Goal: Transaction & Acquisition: Purchase product/service

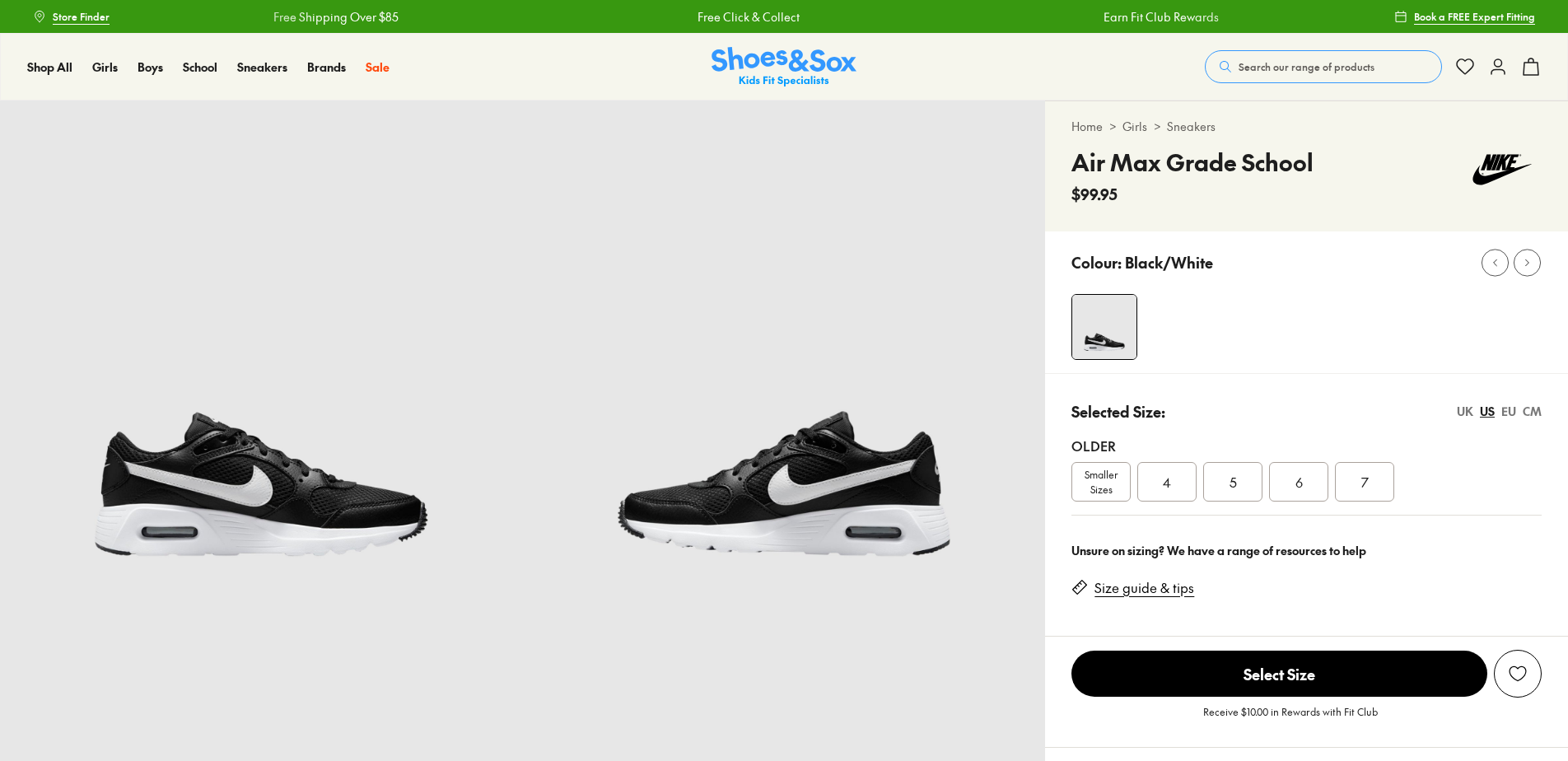
select select "*"
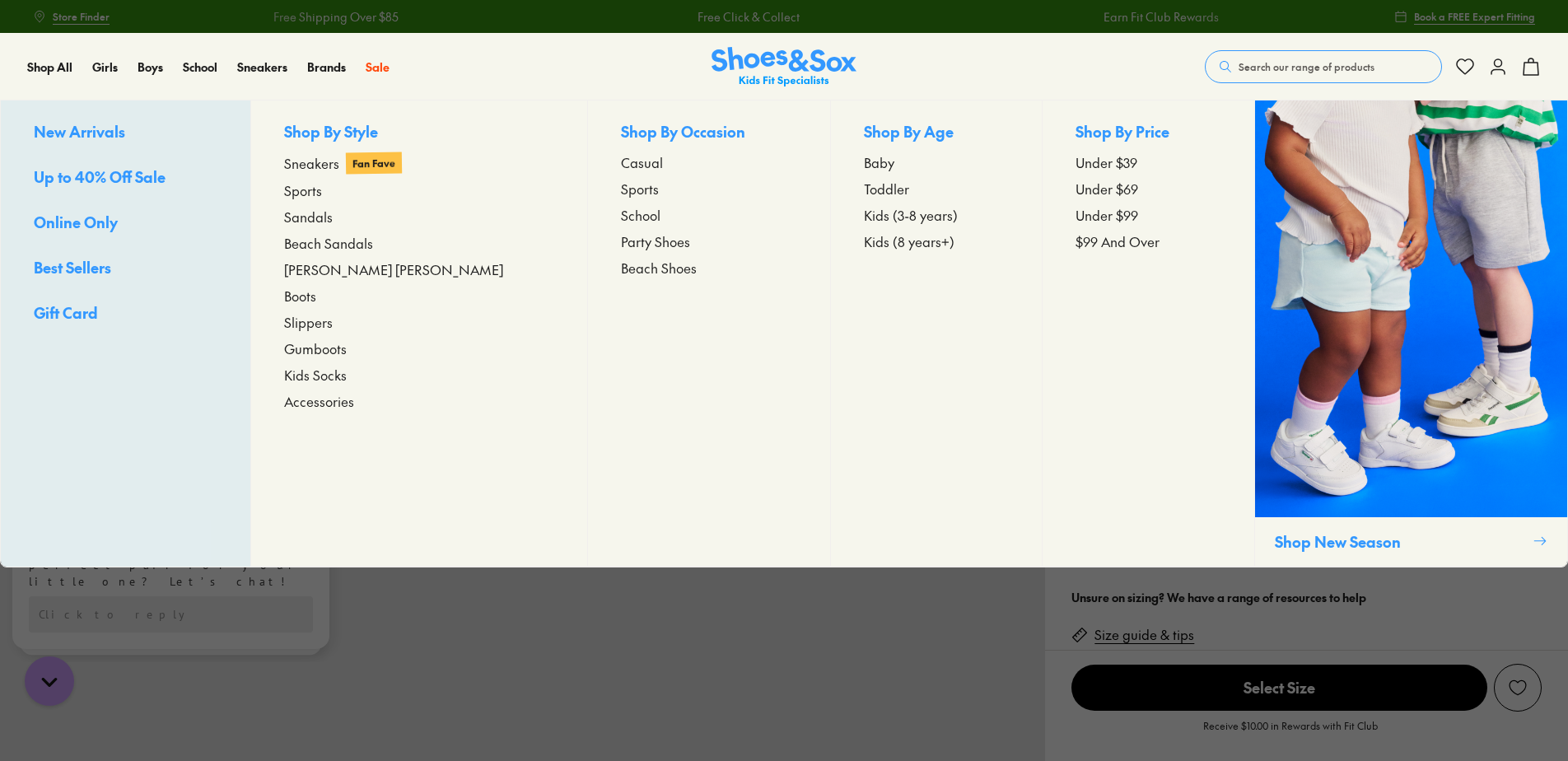
click at [864, 240] on span "Kids (8 years+)" at bounding box center [909, 241] width 91 height 20
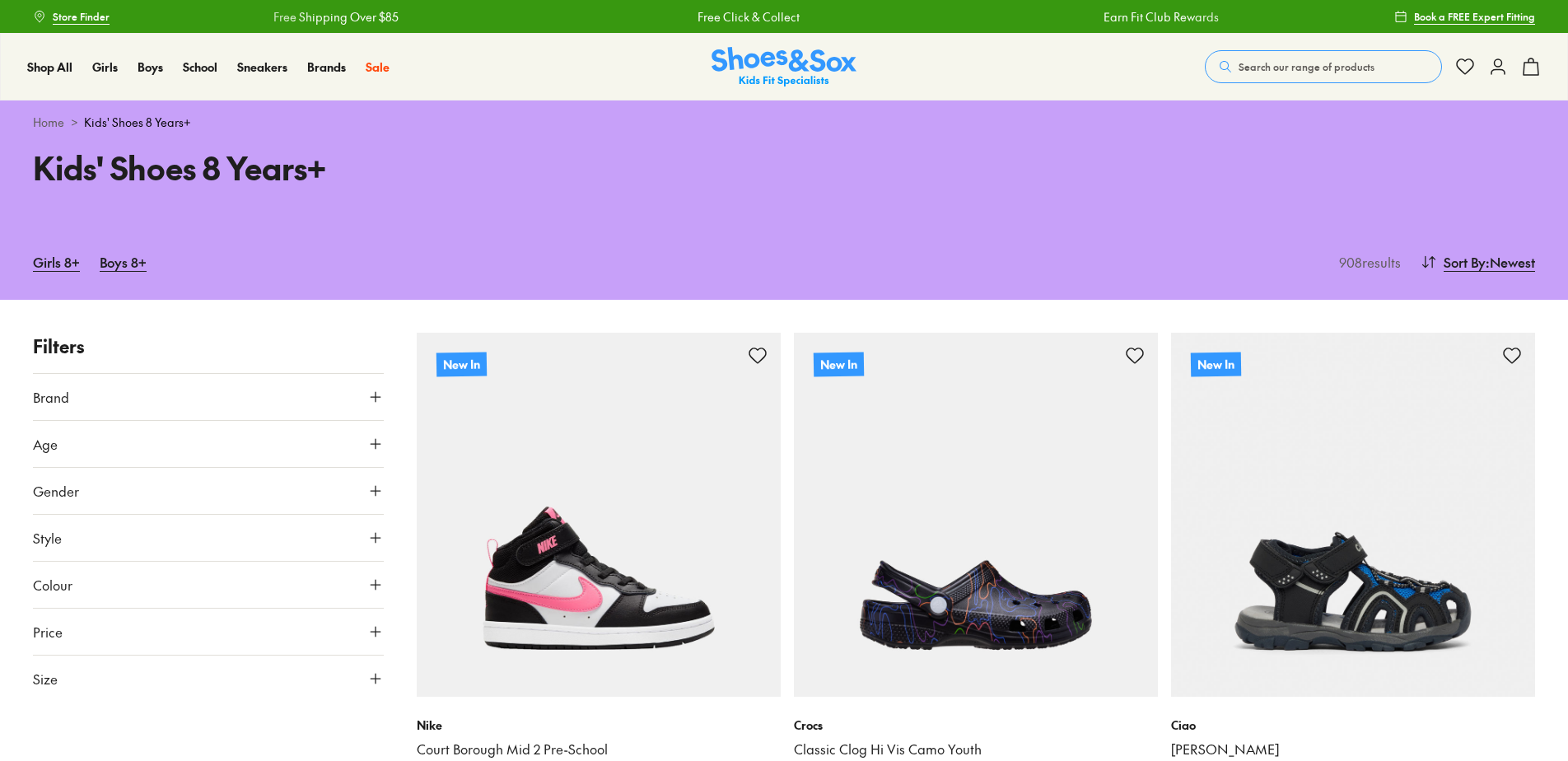
click at [102, 388] on button "Brand" at bounding box center [207, 396] width 351 height 46
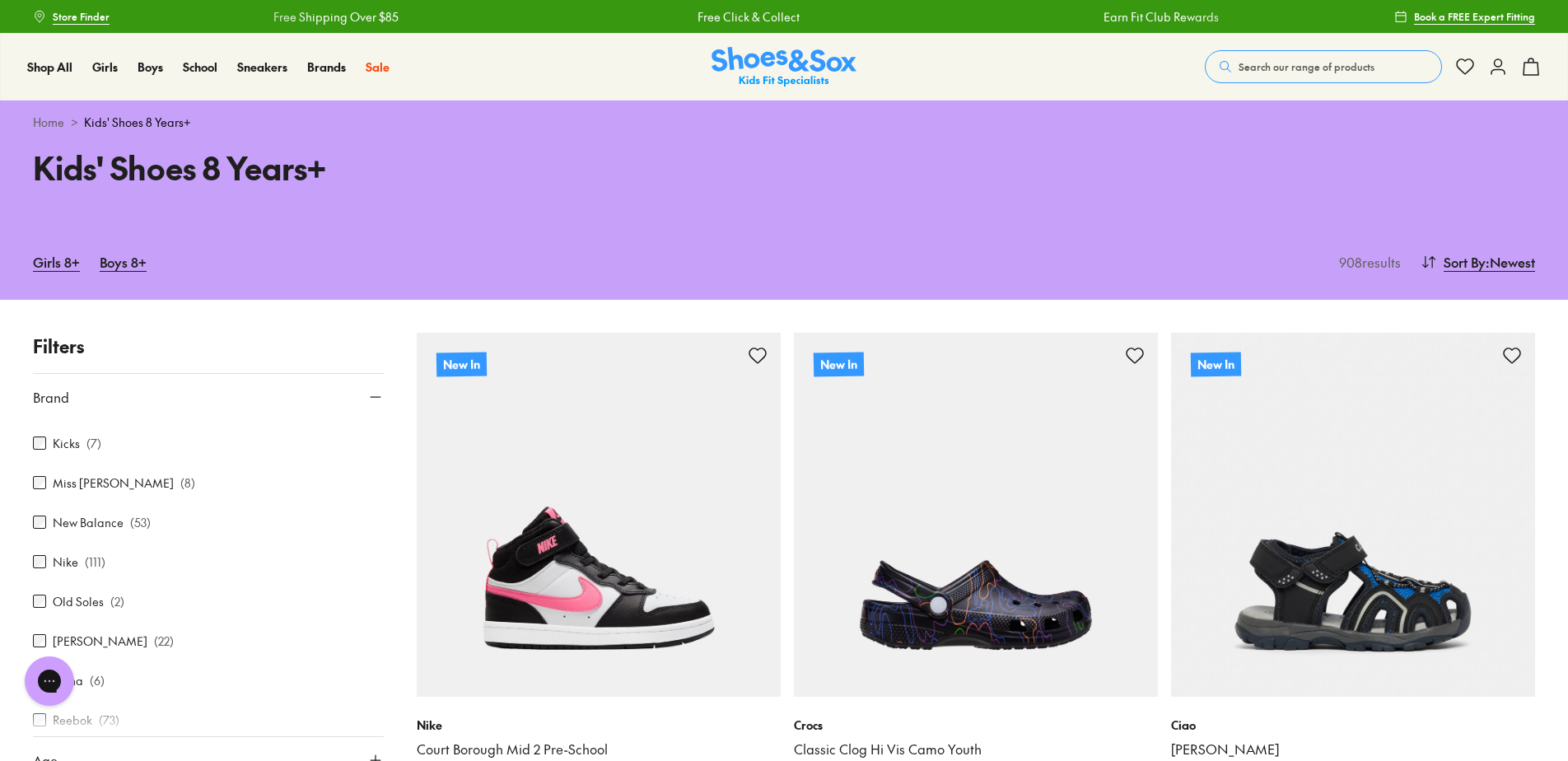
click at [57, 563] on label "Nike" at bounding box center [65, 562] width 26 height 18
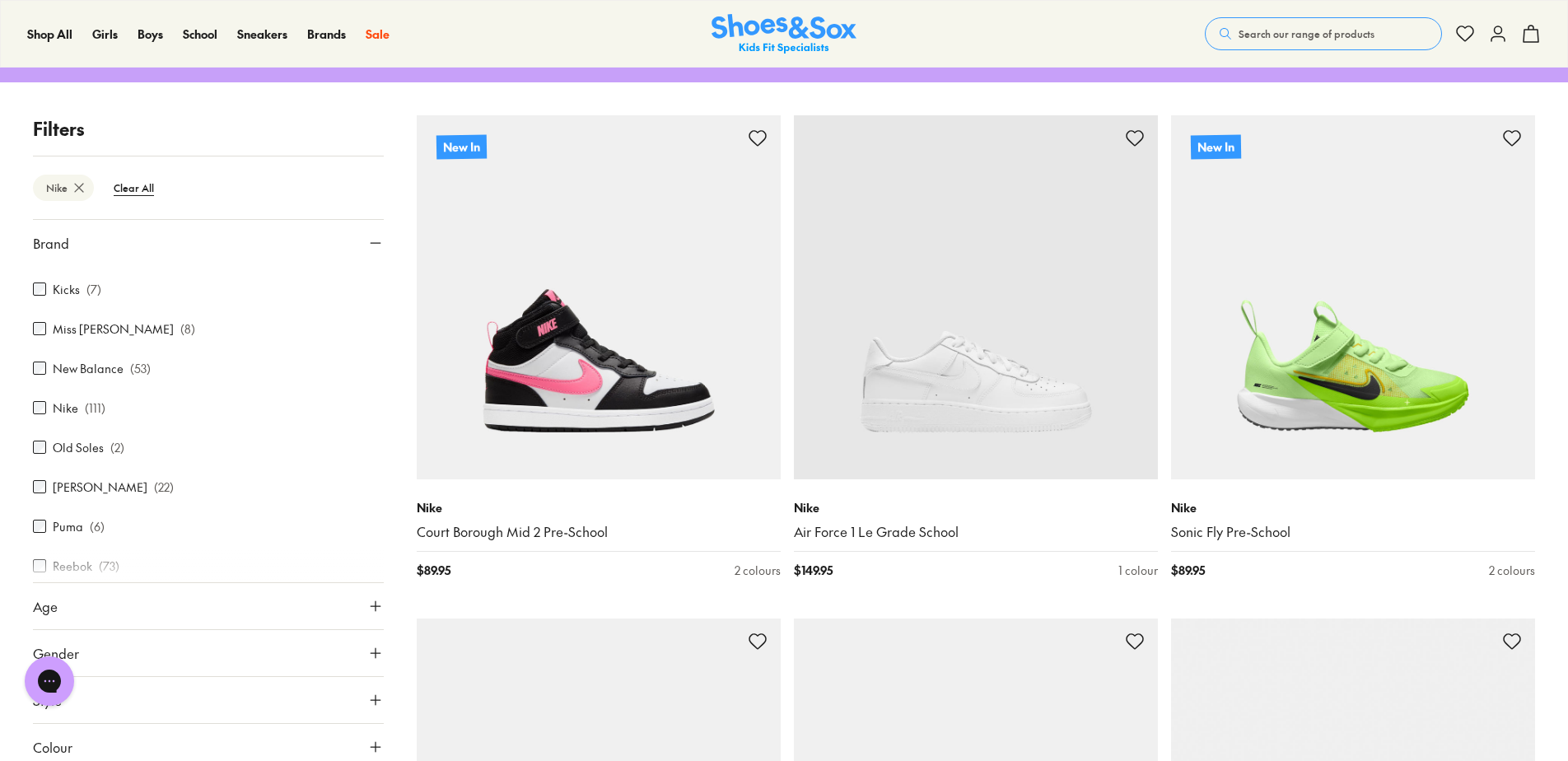
click at [354, 239] on button "Brand" at bounding box center [207, 243] width 351 height 46
click at [102, 521] on button "Size" at bounding box center [207, 525] width 351 height 46
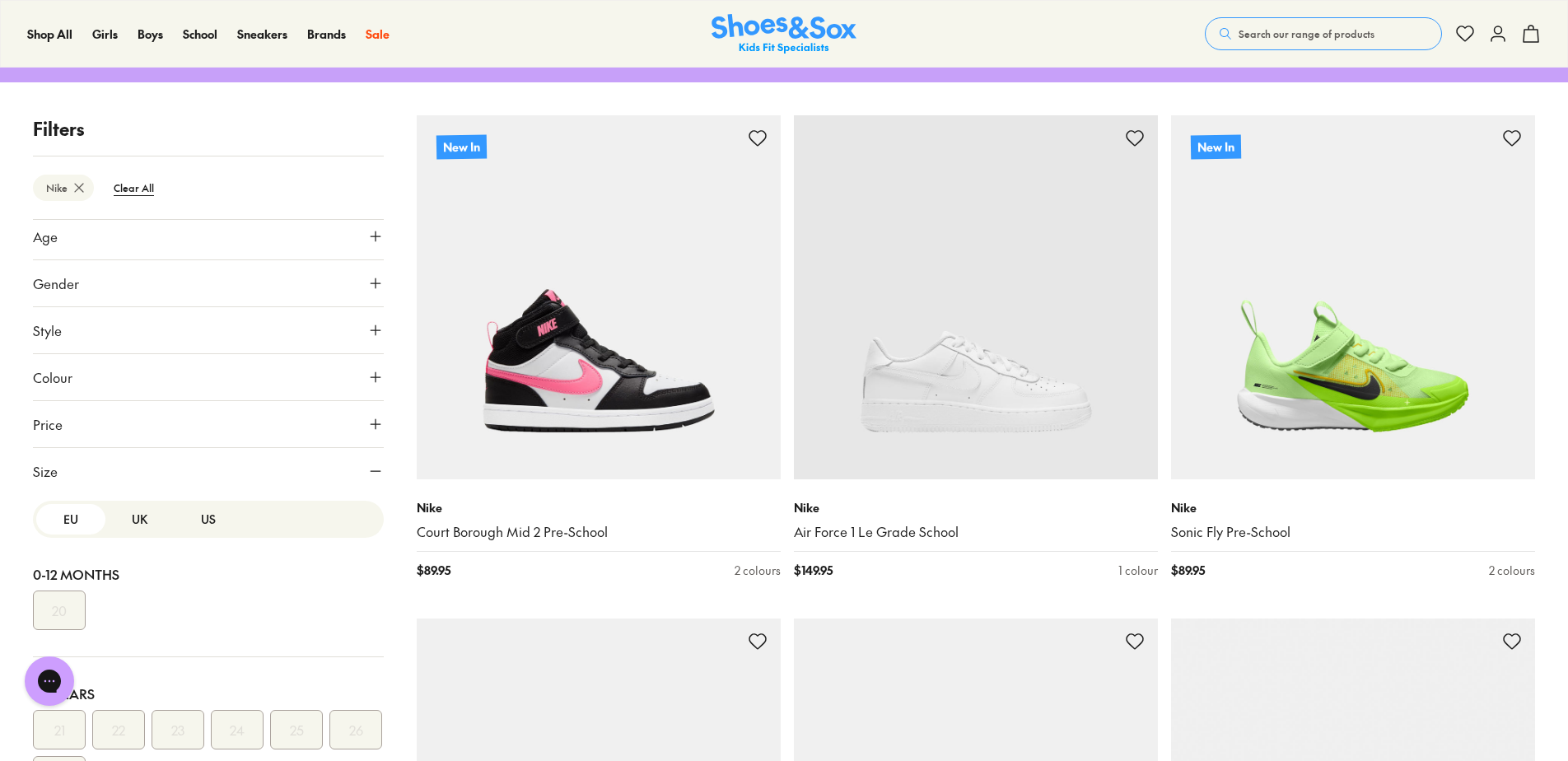
scroll to position [80, 0]
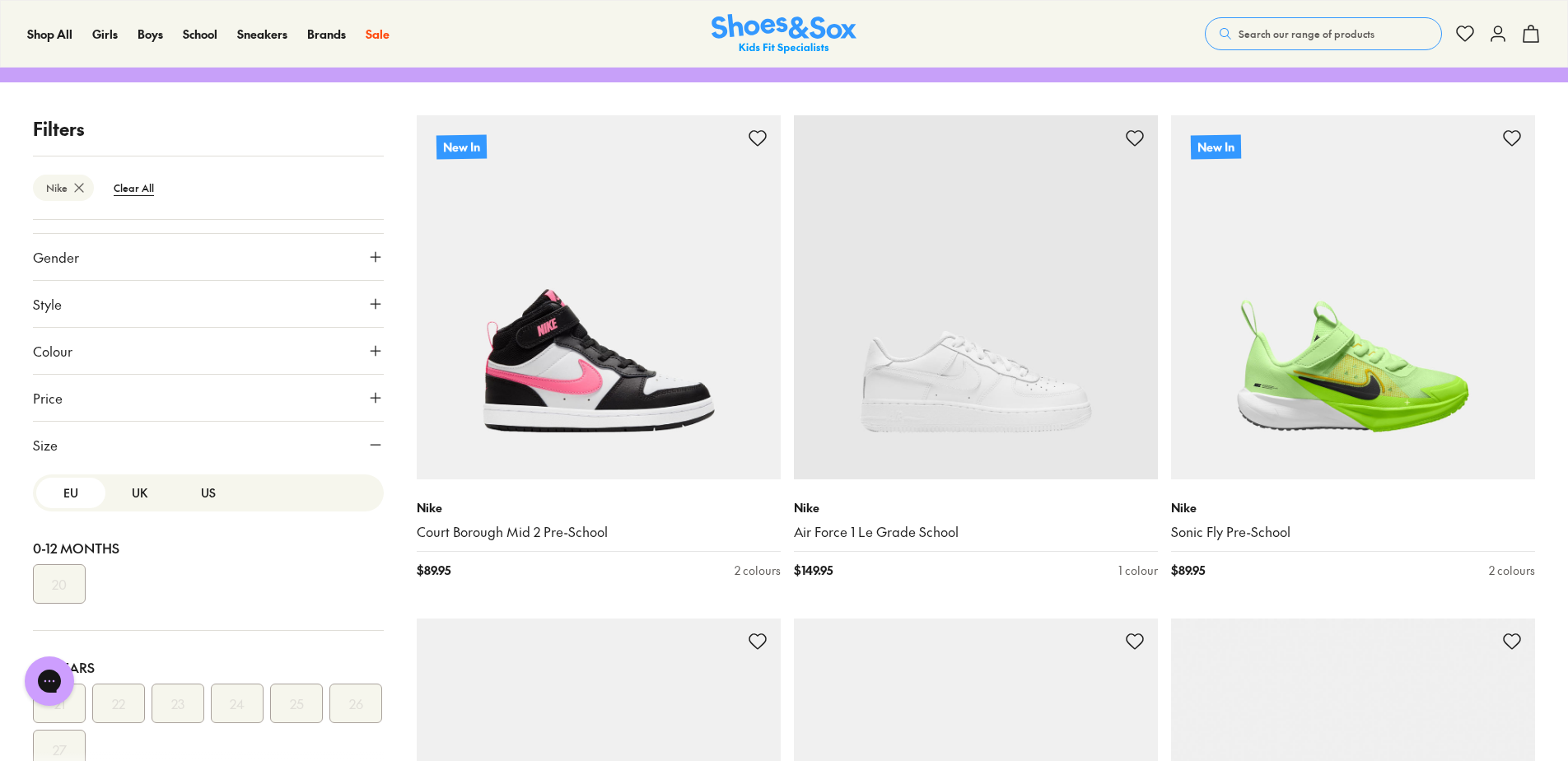
click at [134, 495] on button "UK" at bounding box center [140, 492] width 69 height 31
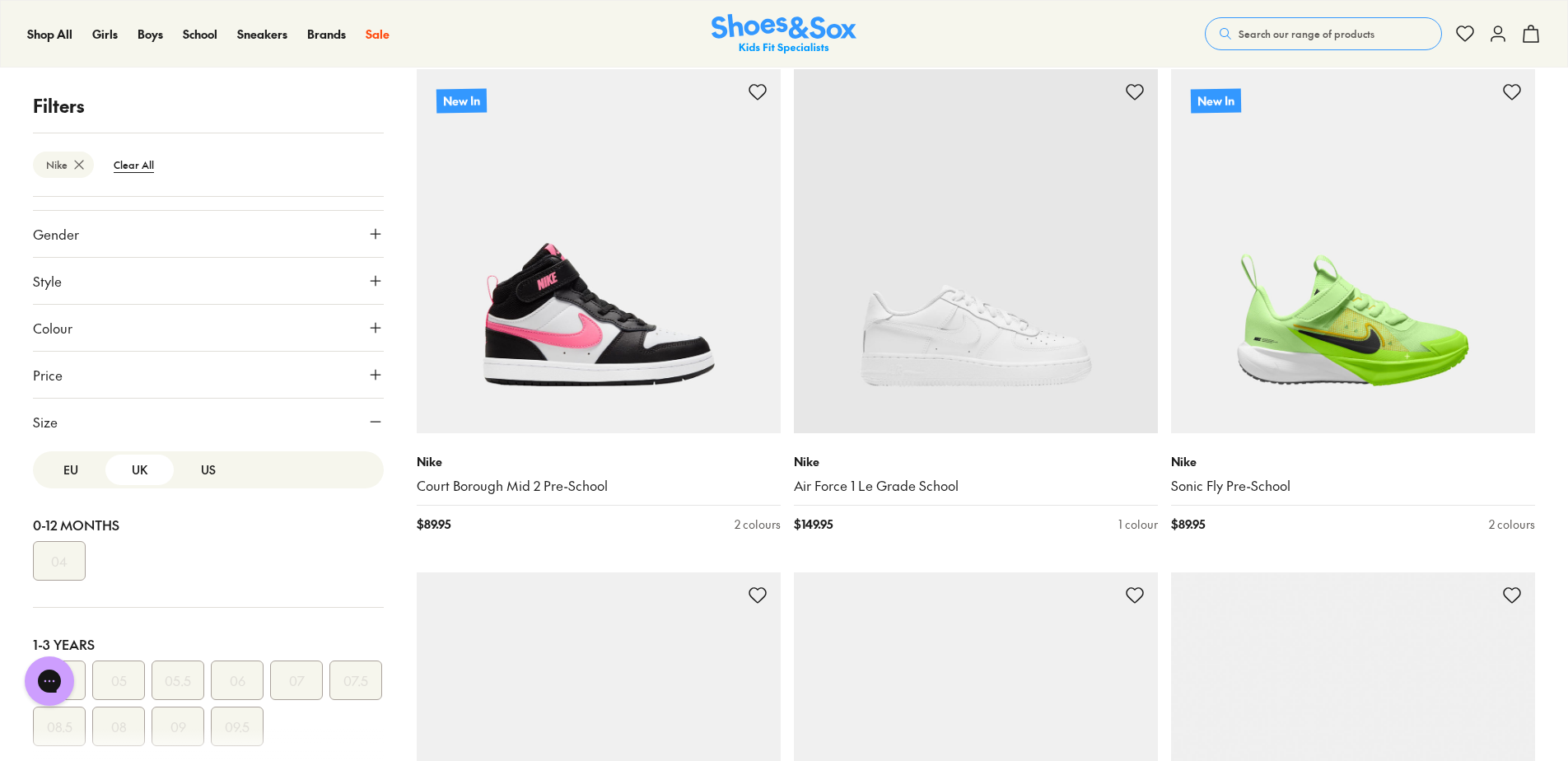
scroll to position [299, 0]
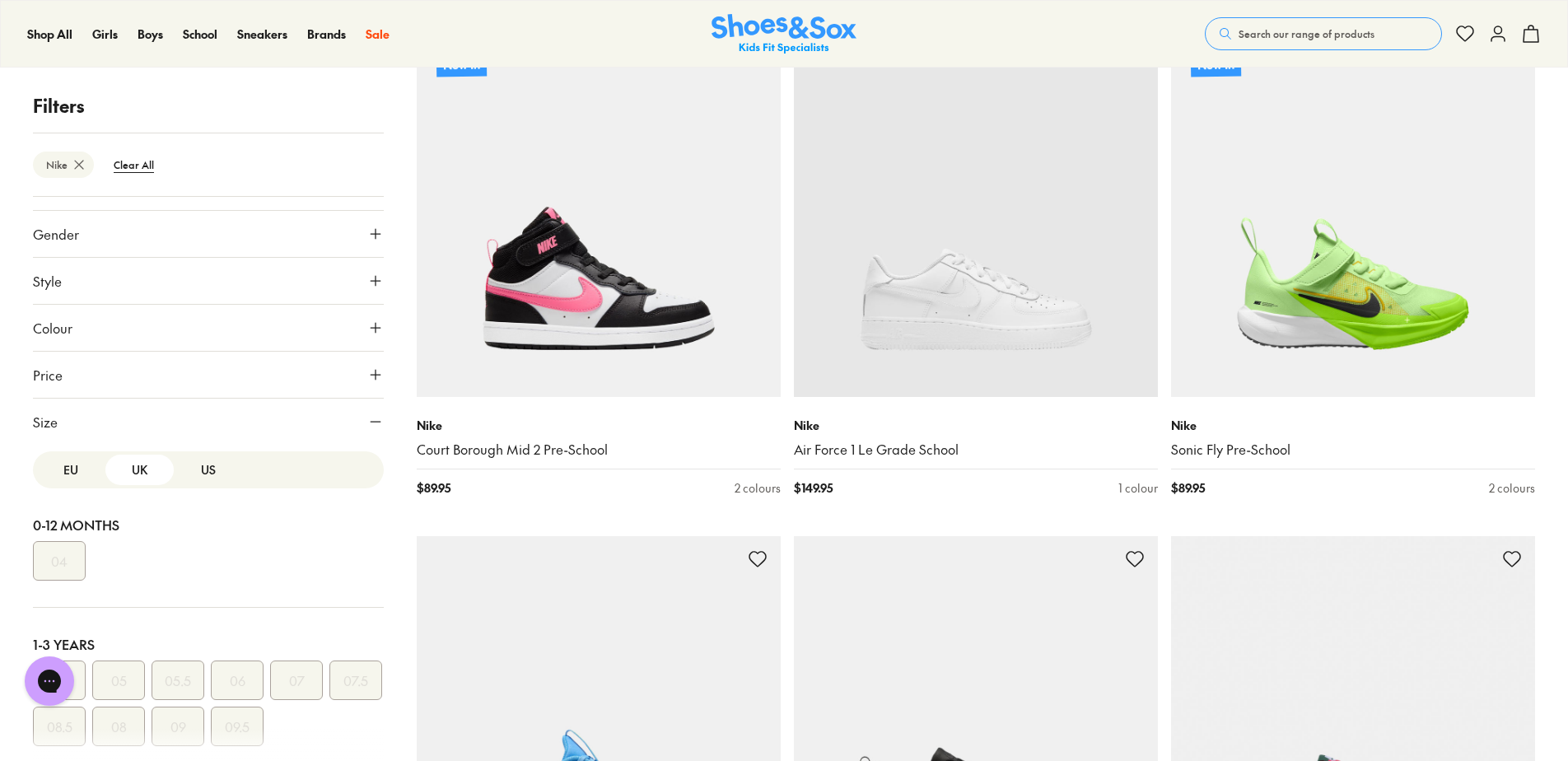
click at [70, 465] on button "EU" at bounding box center [71, 469] width 69 height 31
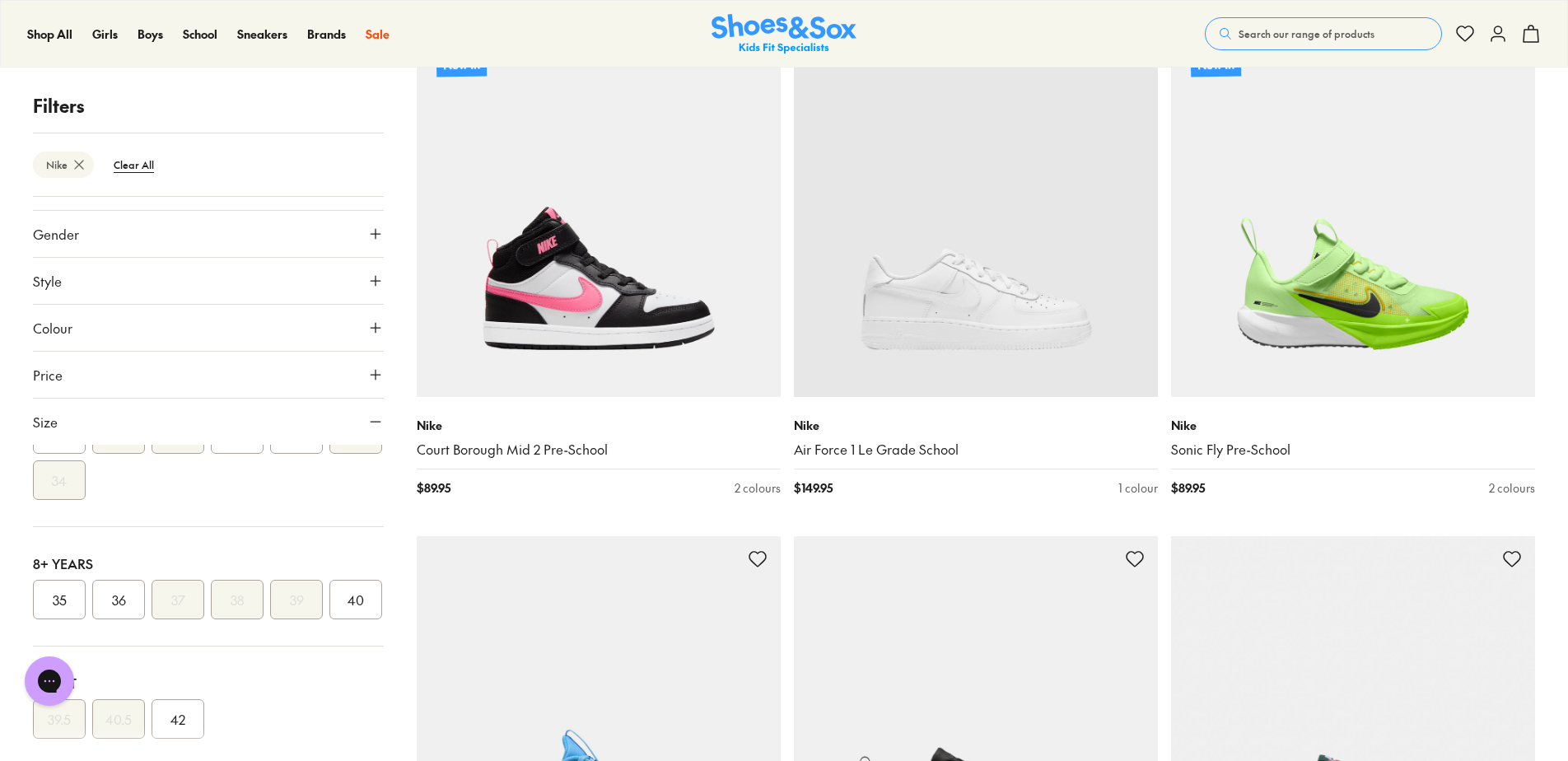
scroll to position [502, 0]
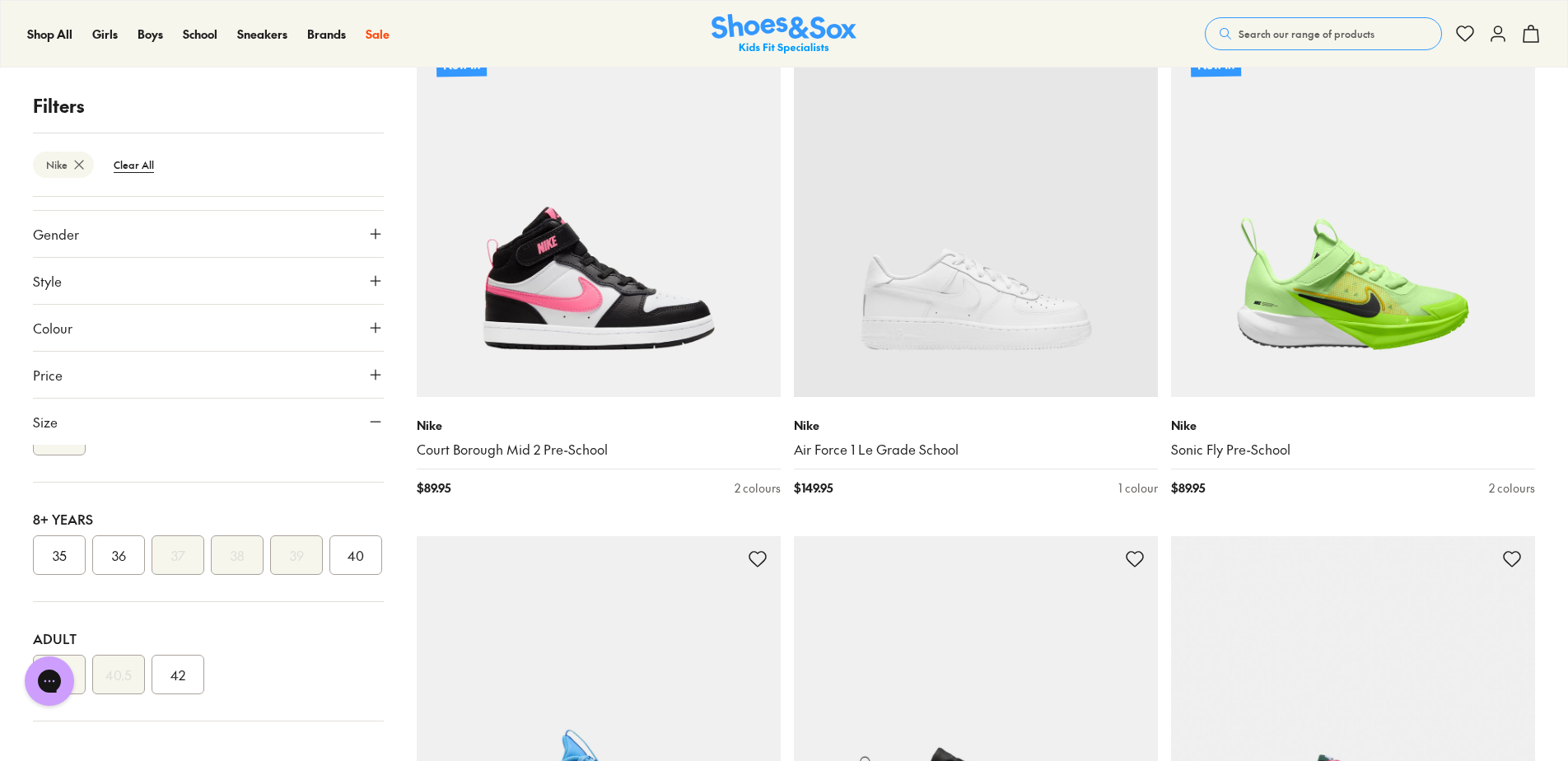
click at [329, 552] on button "40" at bounding box center [355, 555] width 52 height 40
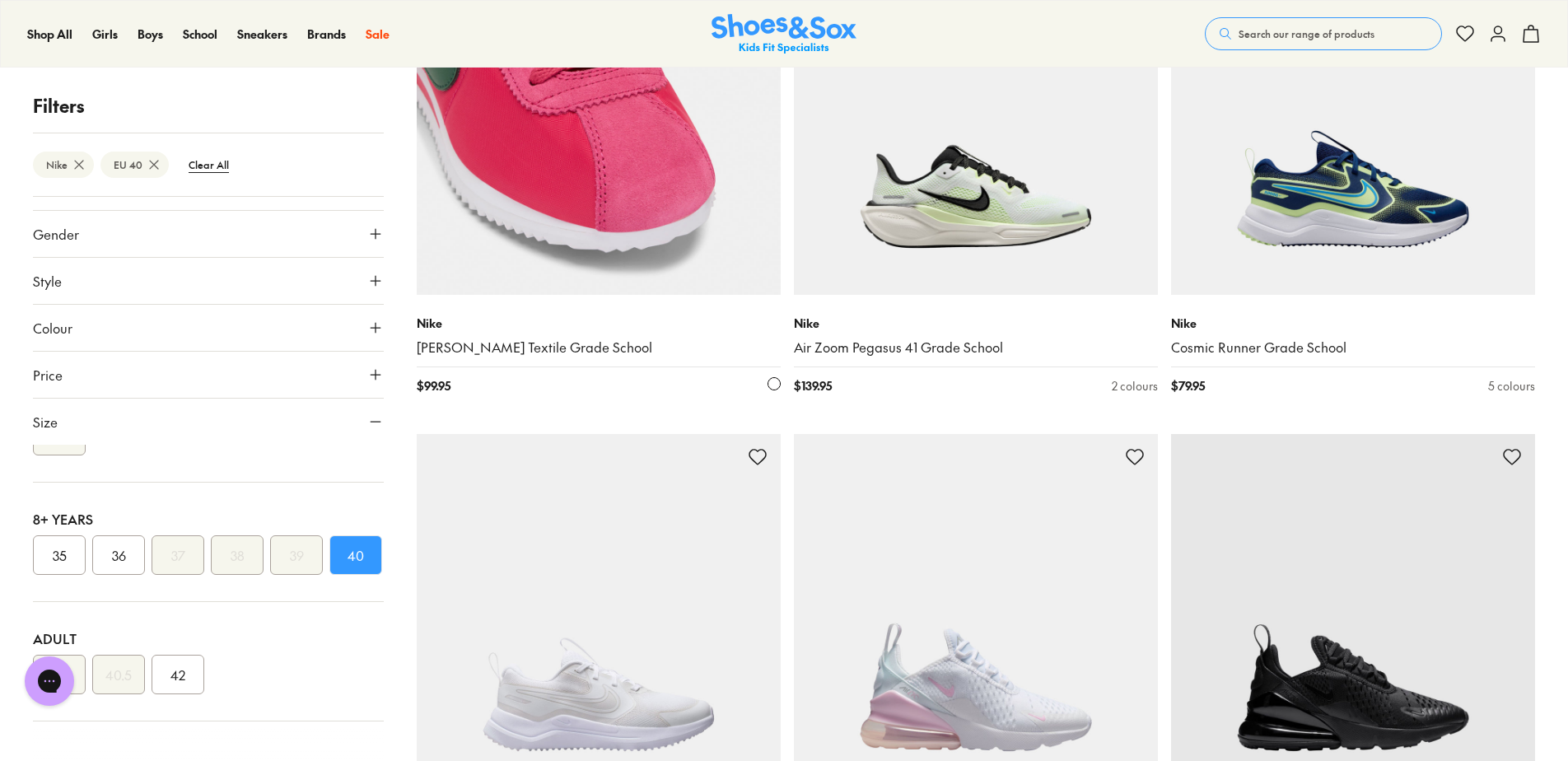
scroll to position [906, 0]
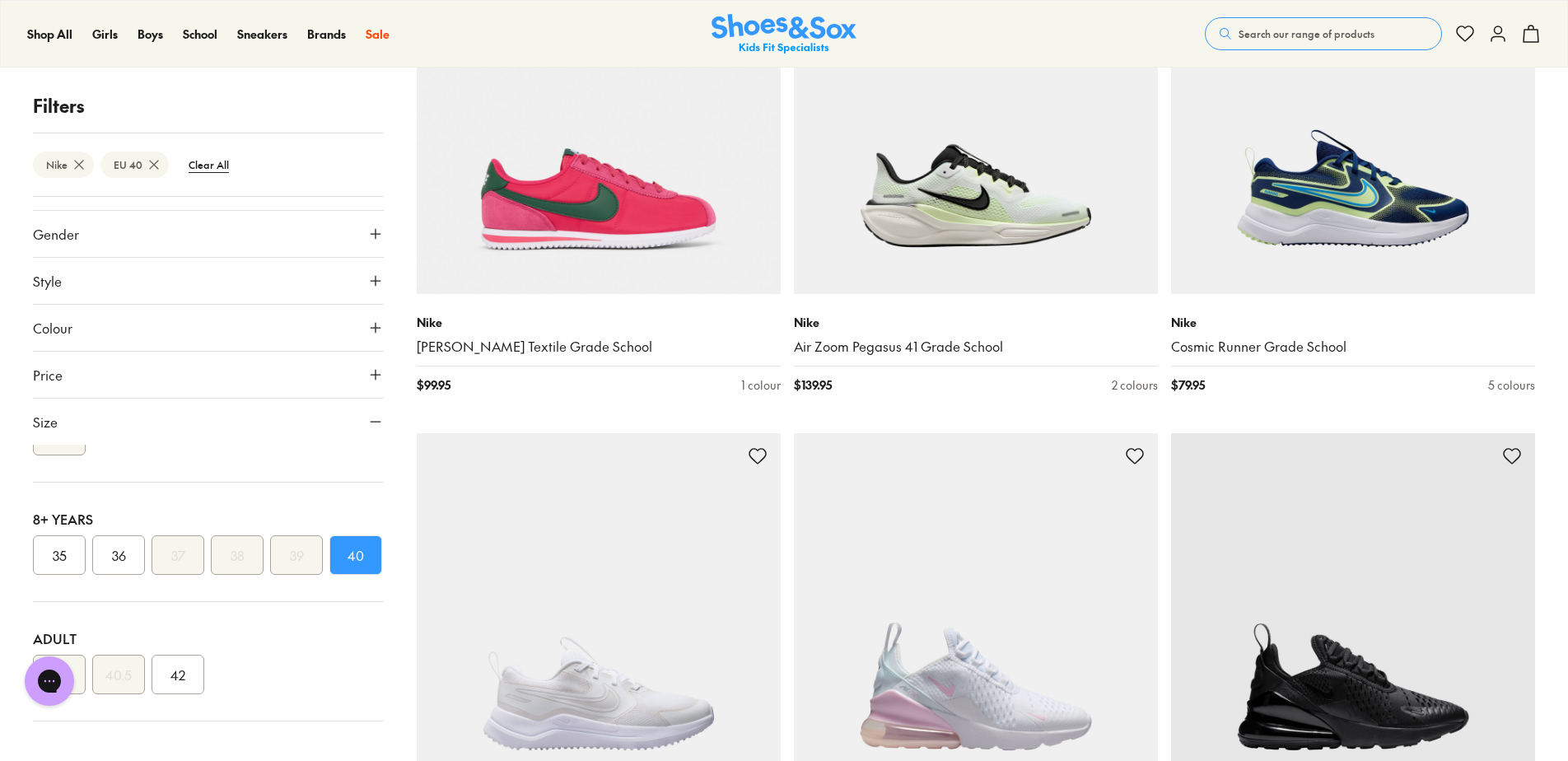
click at [190, 318] on button "Colour" at bounding box center [207, 327] width 351 height 46
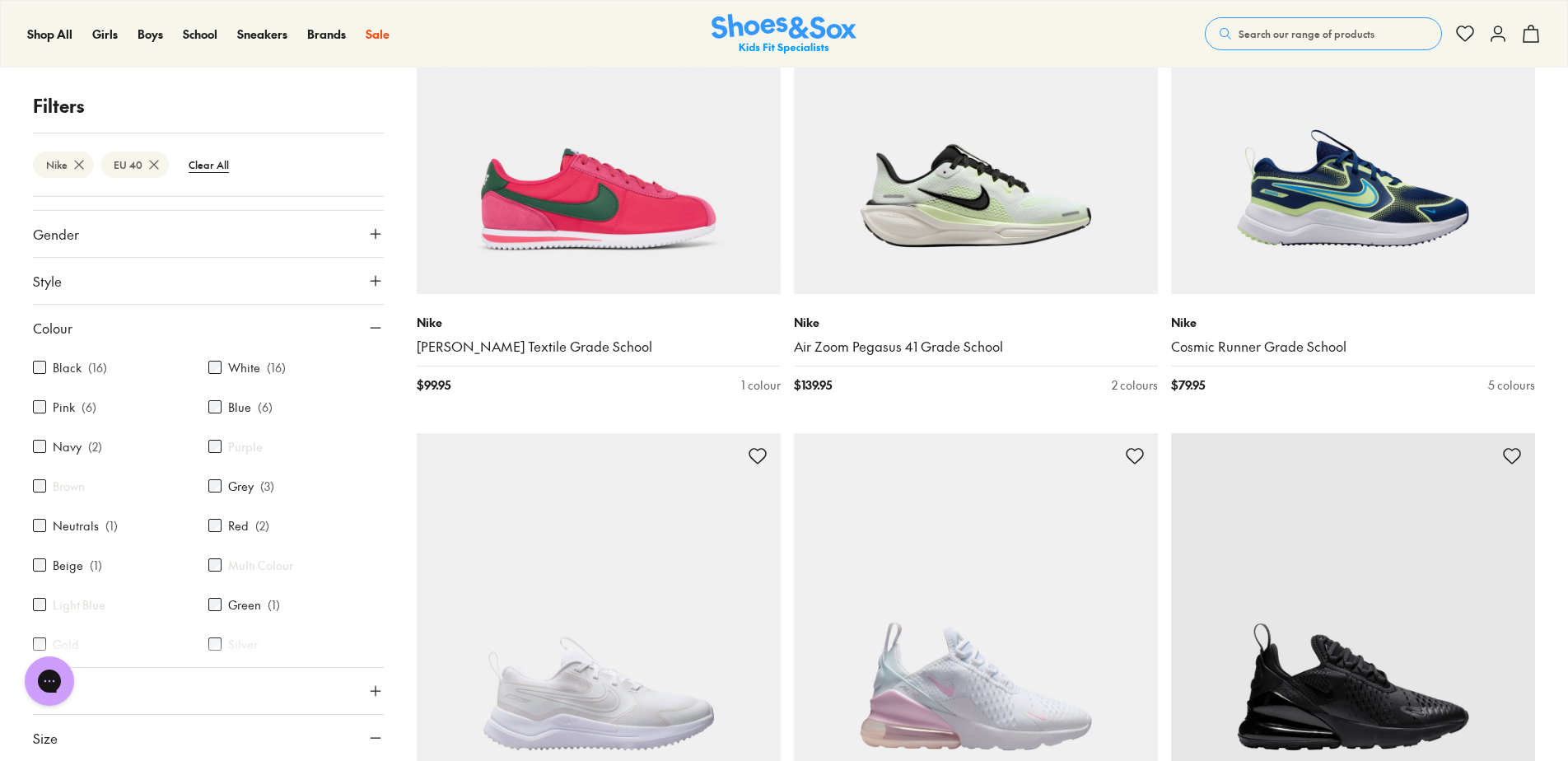
click at [75, 367] on label "Black" at bounding box center [66, 368] width 29 height 18
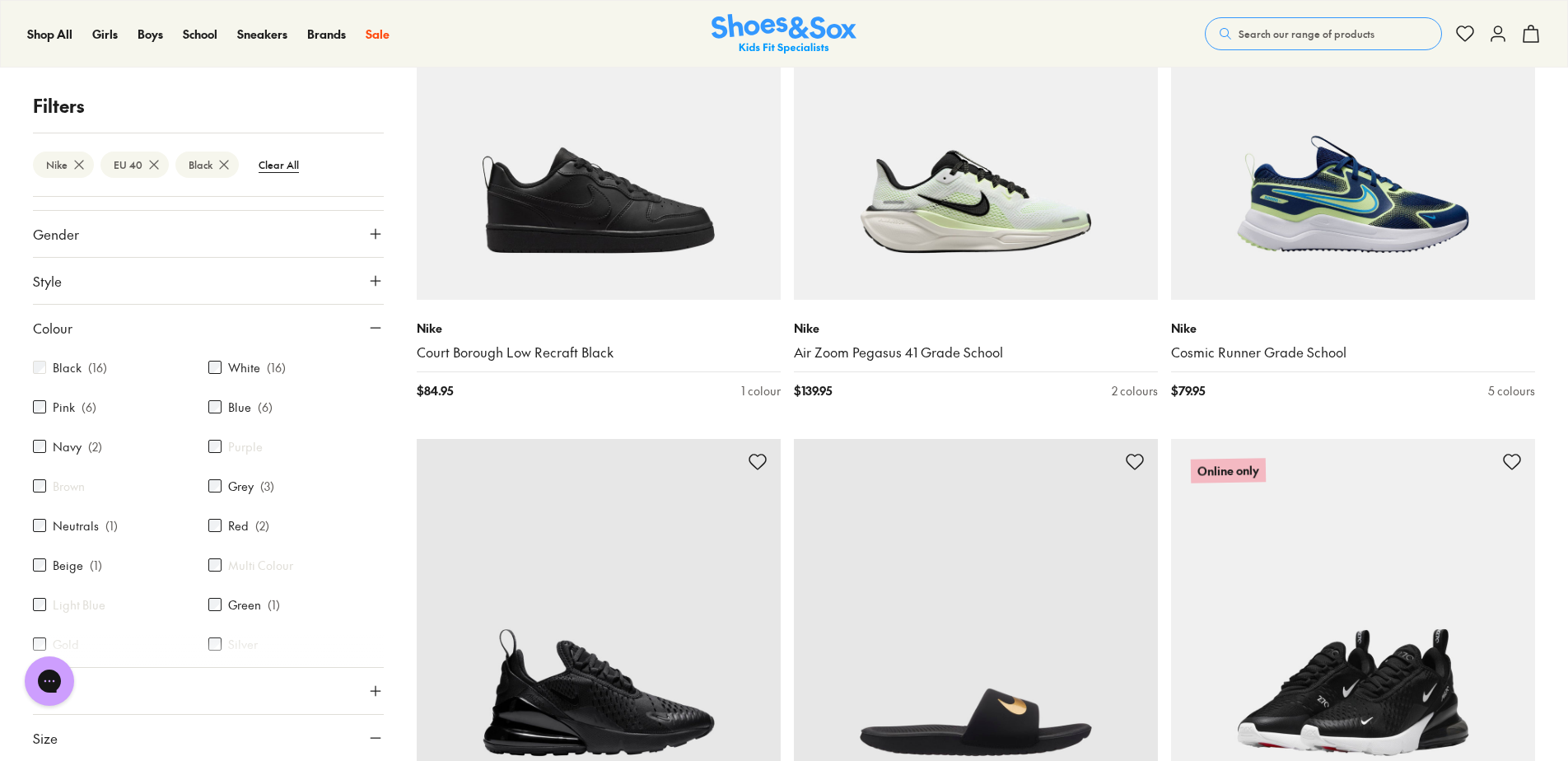
scroll to position [119, 0]
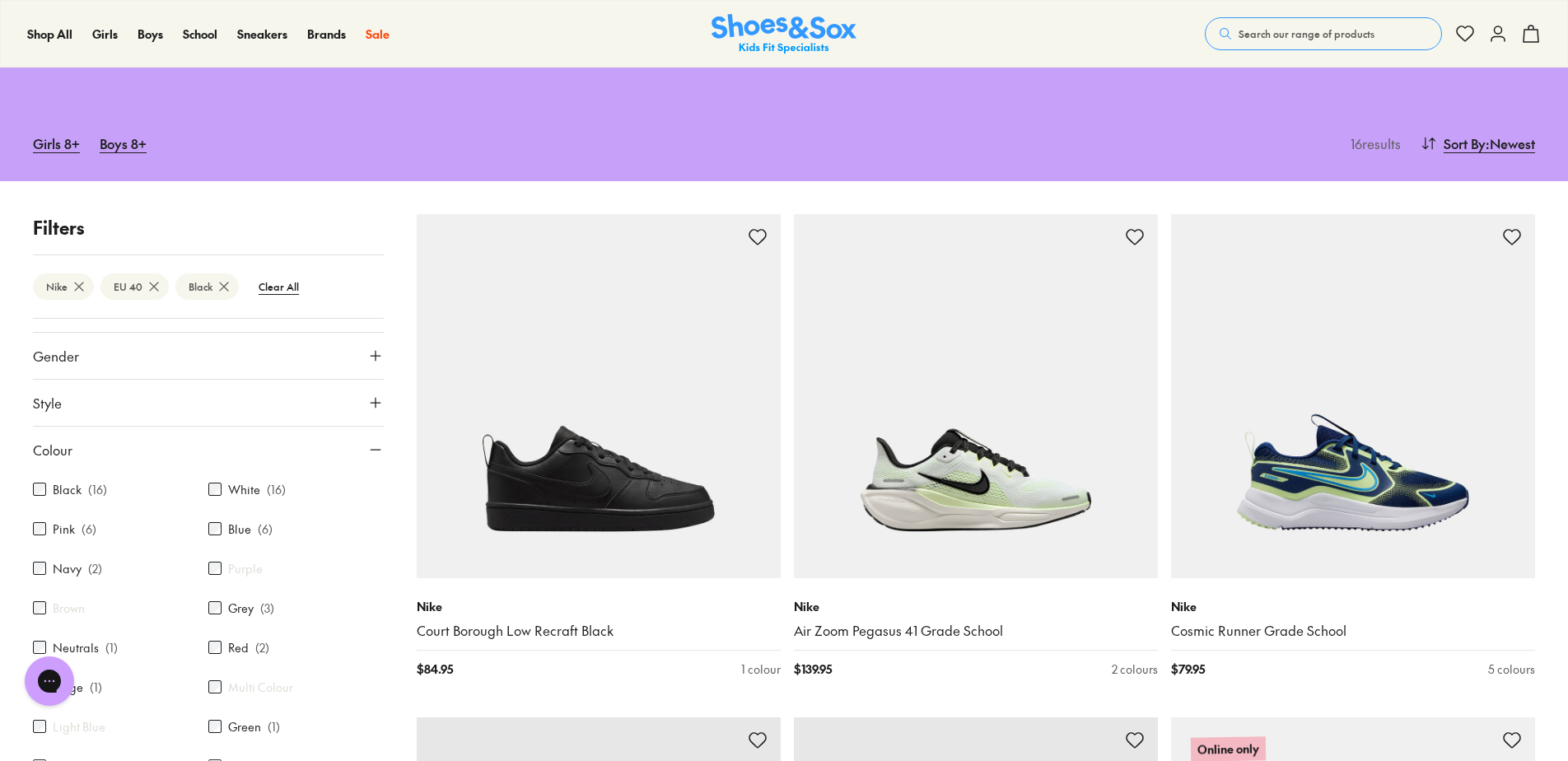
drag, startPoint x: 1492, startPoint y: 138, endPoint x: 1477, endPoint y: 154, distance: 21.9
click at [1492, 138] on span ": Newest" at bounding box center [1511, 143] width 49 height 20
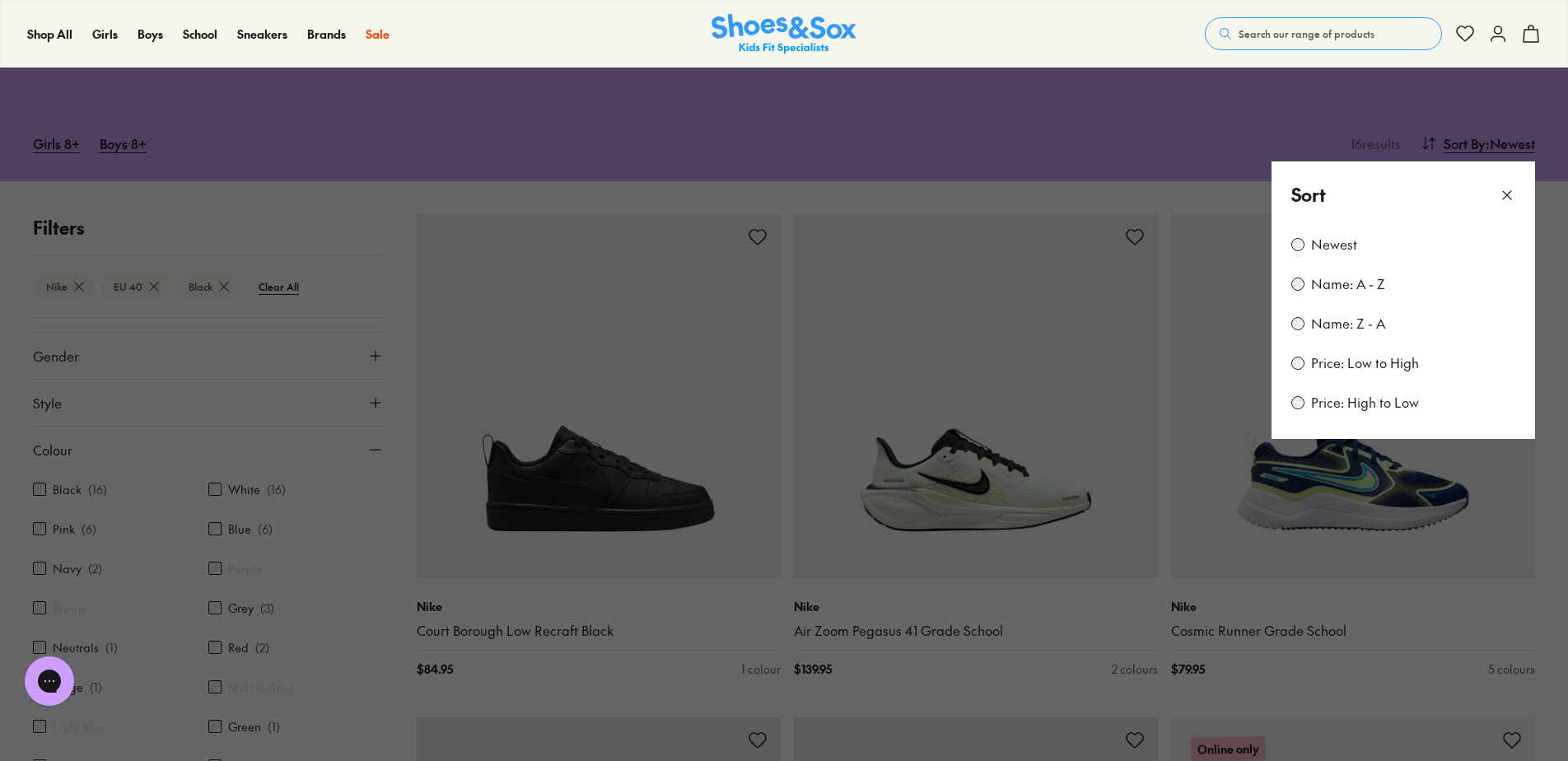
click at [1335, 363] on label "Price: Low to High" at bounding box center [1364, 363] width 108 height 18
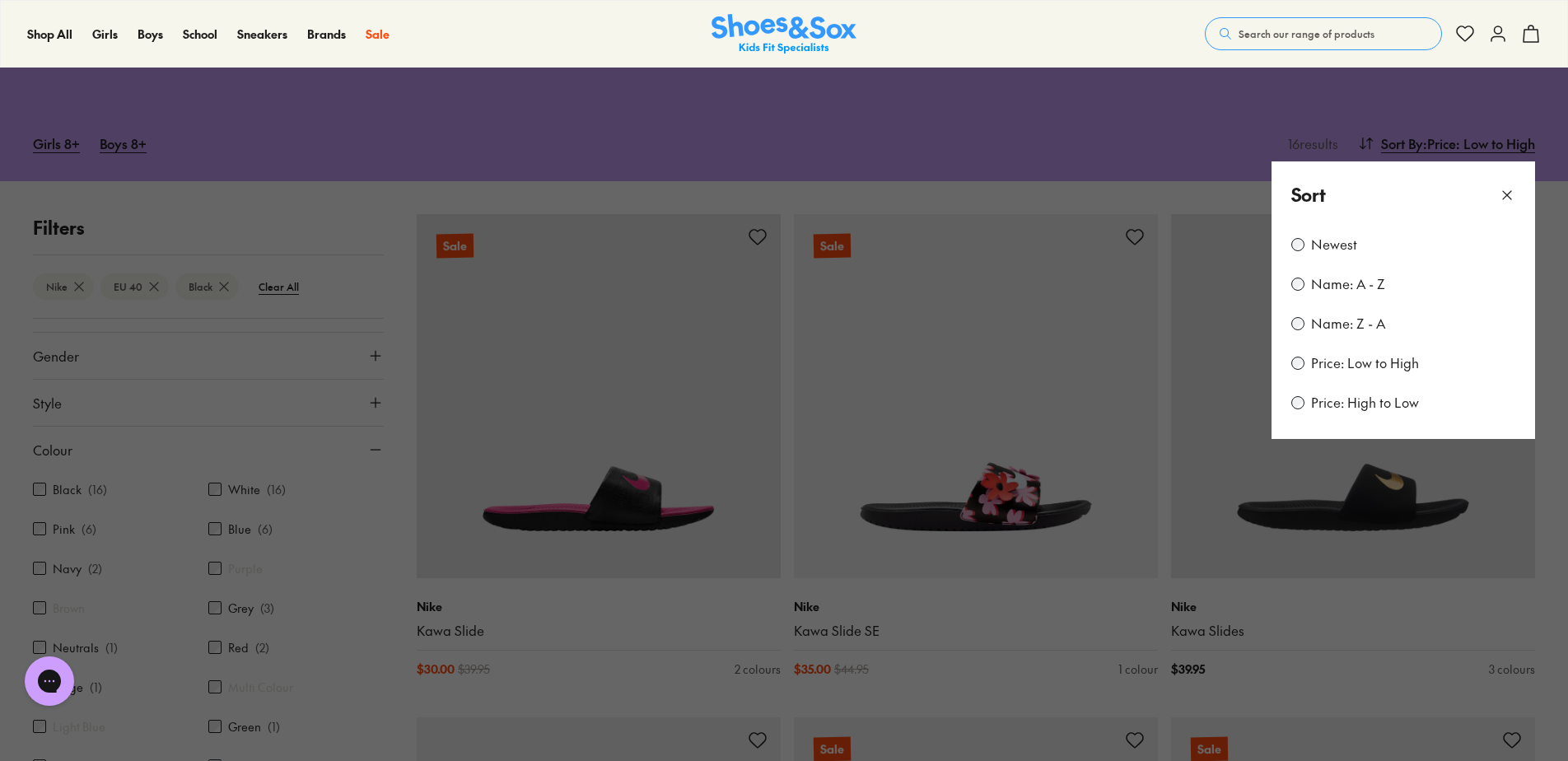
click at [1035, 34] on div "Shop All Shop All Shop All New Arrivals Up to 40% Off Sale Online Only Best Sel…" at bounding box center [784, 34] width 1568 height 67
click at [1051, 97] on button at bounding box center [784, 380] width 1568 height 761
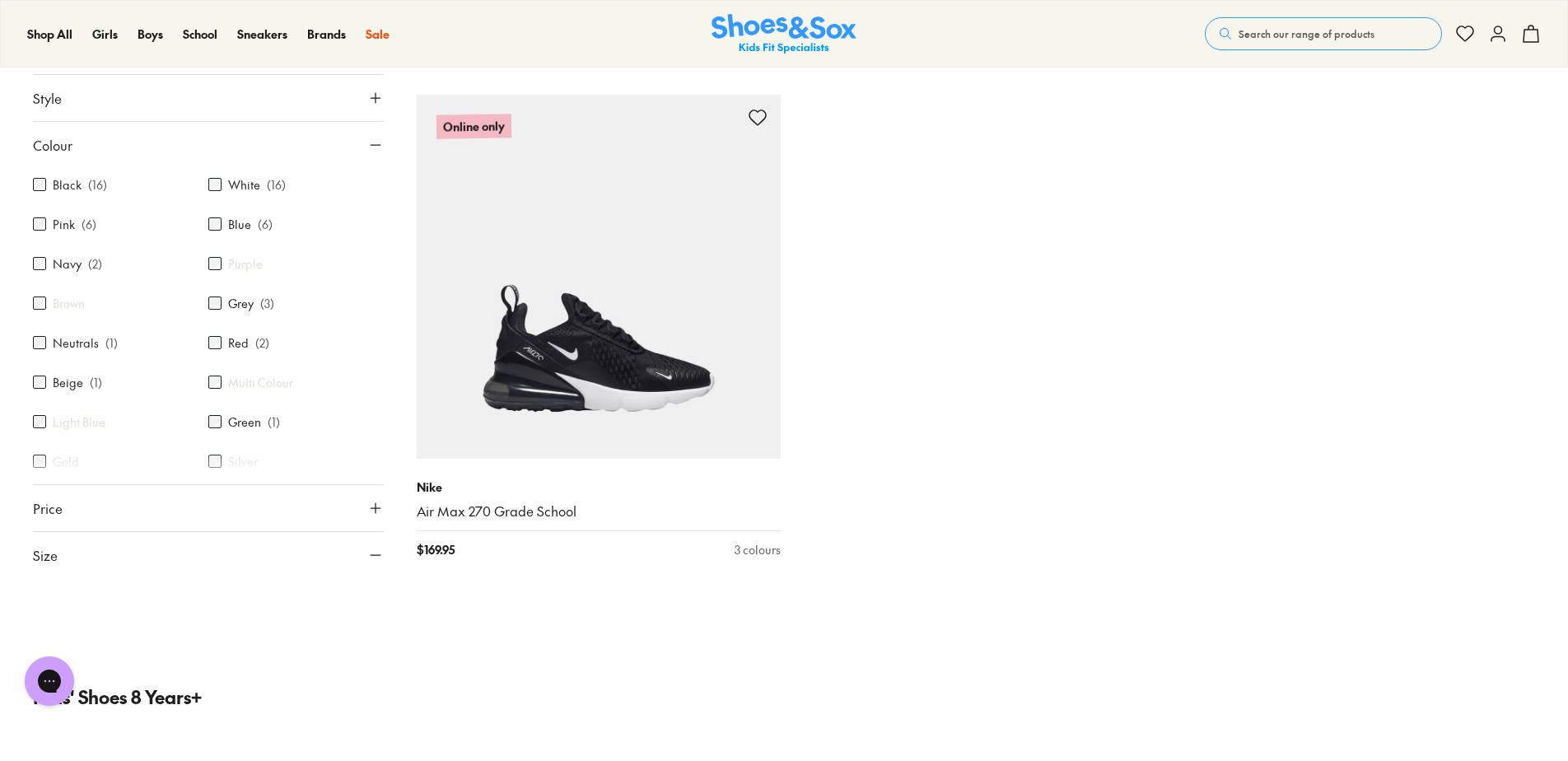
scroll to position [2837, 0]
